Goal: Task Accomplishment & Management: Manage account settings

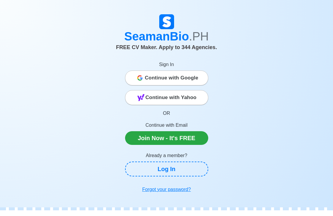
click at [178, 83] on span "Continue with Google" at bounding box center [171, 78] width 53 height 12
click at [166, 171] on link "Log In" at bounding box center [166, 168] width 83 height 15
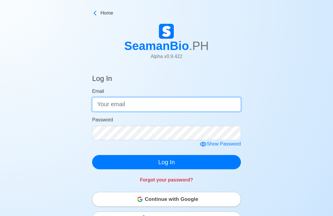
click at [138, 109] on input "Email" at bounding box center [166, 104] width 149 height 14
type input "[EMAIL_ADDRESS][DOMAIN_NAME]"
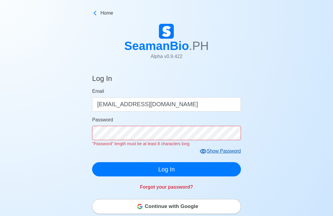
click at [204, 152] on icon at bounding box center [203, 151] width 7 height 4
click button "Log In" at bounding box center [166, 169] width 149 height 14
